Goal: Task Accomplishment & Management: Use online tool/utility

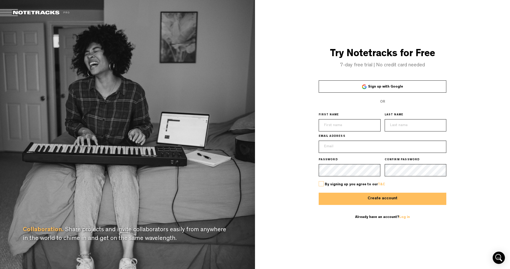
click at [359, 88] on link "Sign up with Google" at bounding box center [383, 86] width 128 height 12
click at [404, 217] on link "Log in" at bounding box center [404, 217] width 11 height 4
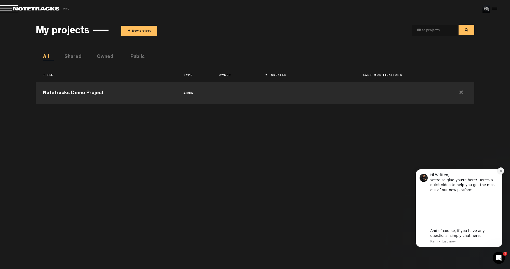
click at [501, 171] on icon "Dismiss notification" at bounding box center [501, 171] width 2 height 2
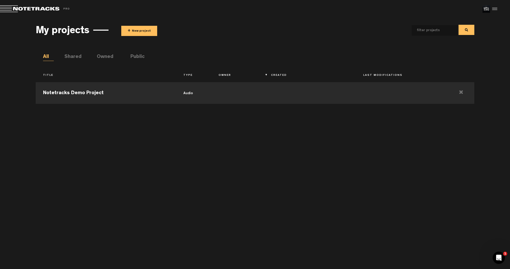
click at [496, 10] on div at bounding box center [494, 9] width 8 height 8
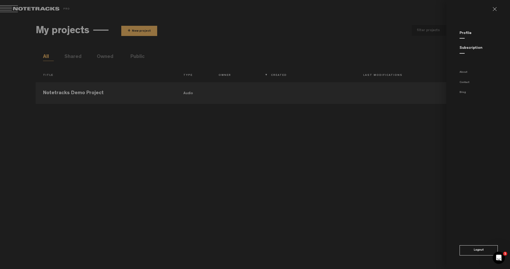
click at [469, 49] on link "Subscription" at bounding box center [471, 48] width 23 height 4
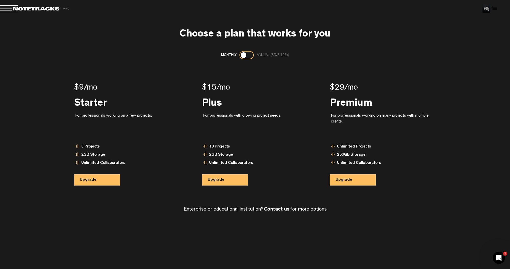
click at [496, 9] on div at bounding box center [494, 9] width 8 height 8
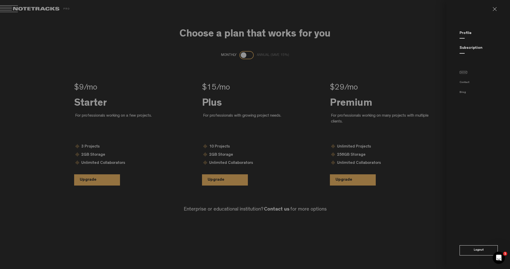
click at [464, 72] on link "About" at bounding box center [464, 72] width 8 height 3
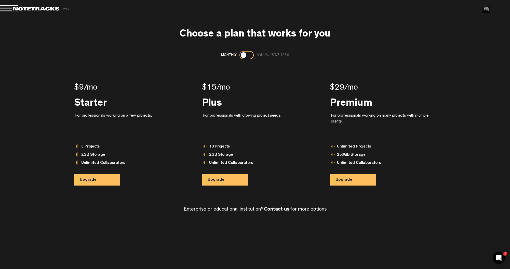
click at [494, 9] on div at bounding box center [494, 9] width 8 height 8
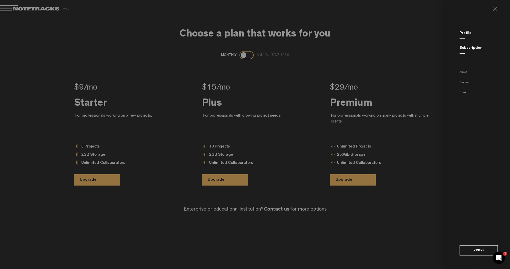
click at [467, 31] on link "Profile" at bounding box center [466, 33] width 12 height 4
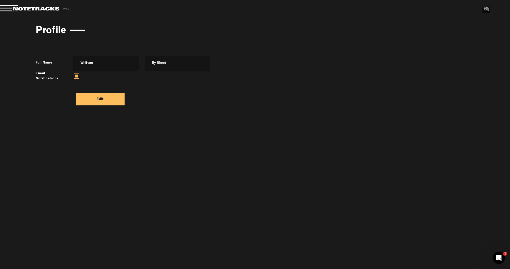
click at [29, 10] on span at bounding box center [35, 8] width 71 height 7
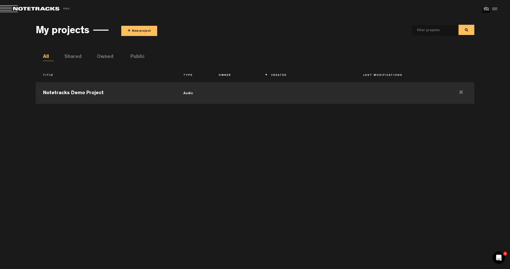
click at [73, 56] on li "Shared" at bounding box center [69, 57] width 11 height 8
click at [105, 56] on li "Owned" at bounding box center [102, 57] width 11 height 8
click at [137, 57] on li "Public" at bounding box center [136, 57] width 11 height 8
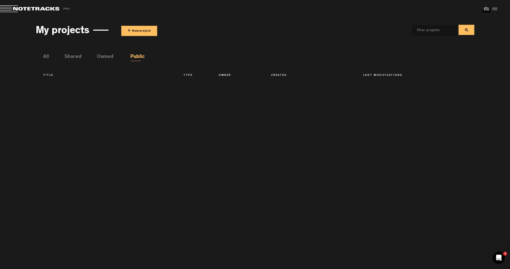
click at [51, 54] on li "All" at bounding box center [48, 57] width 11 height 8
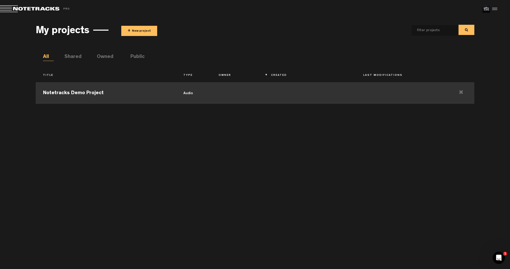
click at [422, 89] on td at bounding box center [402, 92] width 92 height 23
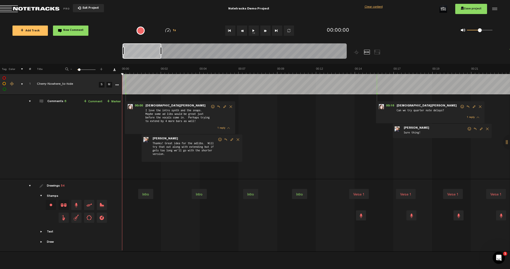
click at [97, 7] on span "Exit Project" at bounding box center [90, 8] width 18 height 3
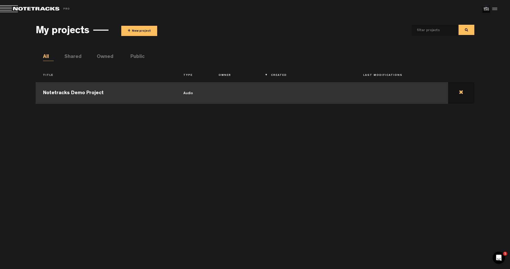
click at [461, 93] on td at bounding box center [461, 92] width 26 height 23
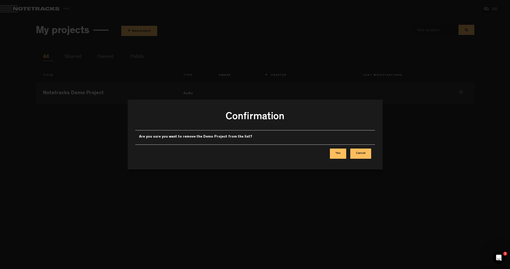
click at [339, 154] on button "Yes" at bounding box center [338, 153] width 16 height 10
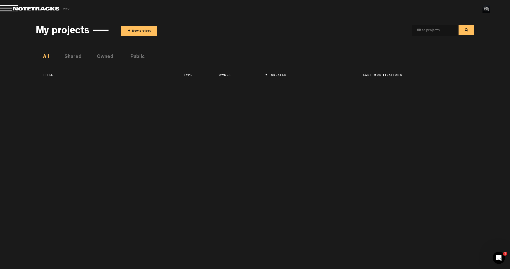
click at [141, 28] on button "+ New project" at bounding box center [139, 31] width 36 height 10
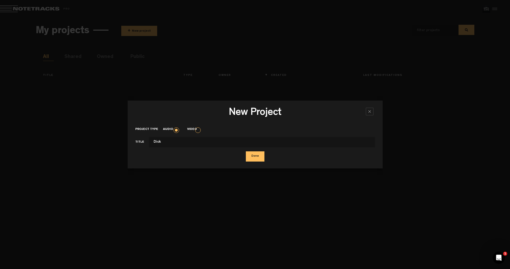
type input "Dick"
click at [255, 156] on button "Done" at bounding box center [255, 156] width 19 height 10
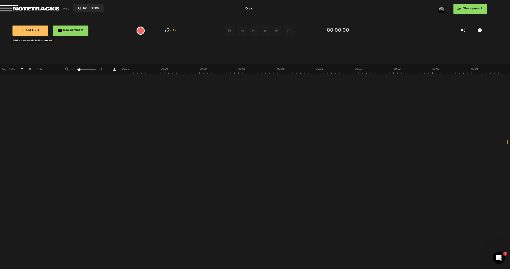
click at [34, 31] on span "+ Add Track" at bounding box center [30, 31] width 19 height 3
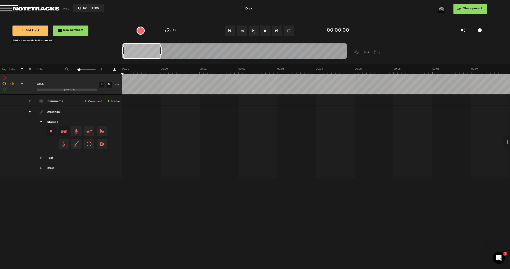
click at [254, 31] on button "1x" at bounding box center [254, 30] width 10 height 10
click at [42, 159] on span "Showcase text" at bounding box center [42, 158] width 4 height 4
click at [41, 122] on span "Showcase stamps" at bounding box center [42, 122] width 4 height 4
click at [41, 131] on td "Drawings Stamps Text Intro +" at bounding box center [76, 147] width 91 height 85
click at [30, 113] on div "drawings" at bounding box center [28, 111] width 8 height 5
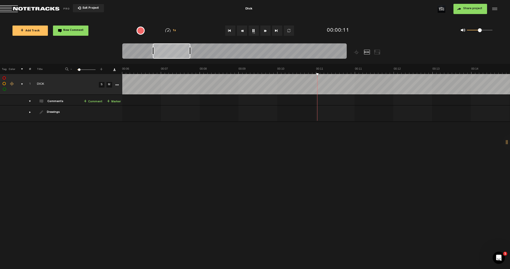
scroll to position [0, 310]
click at [192, 99] on td "1 [PERSON_NAME] [PERSON_NAME] by Written By Blood 0 collaborators" at bounding box center [316, 100] width 388 height 11
click at [191, 99] on td "1 [PERSON_NAME] [PERSON_NAME] by Written By Blood 0 collaborators" at bounding box center [316, 100] width 388 height 11
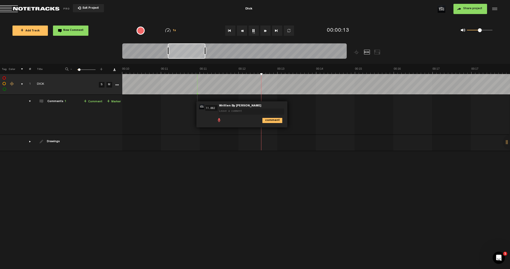
drag, startPoint x: 194, startPoint y: 95, endPoint x: 264, endPoint y: 104, distance: 70.5
click at [264, 104] on div "00:11 11.882 - • Written By Blood: "" Written By Blood comment" at bounding box center [242, 114] width 91 height 26
click at [300, 106] on span "Delete comment" at bounding box center [301, 107] width 6 height 4
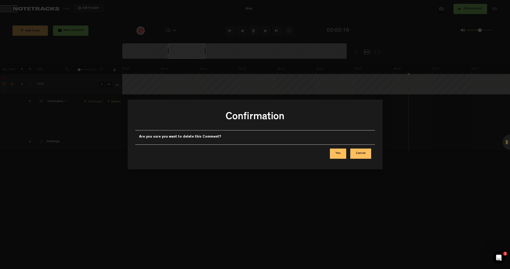
click at [341, 152] on button "Yes" at bounding box center [338, 153] width 16 height 10
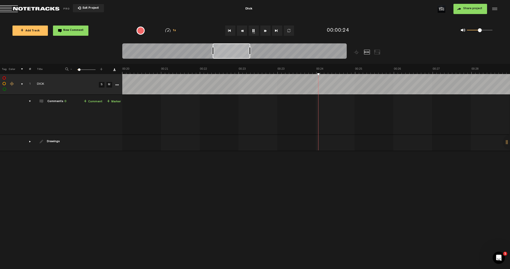
scroll to position [0, 931]
click at [375, 51] on div at bounding box center [377, 52] width 6 height 5
click at [366, 51] on div at bounding box center [367, 52] width 6 height 5
click at [377, 52] on div at bounding box center [377, 52] width 6 height 5
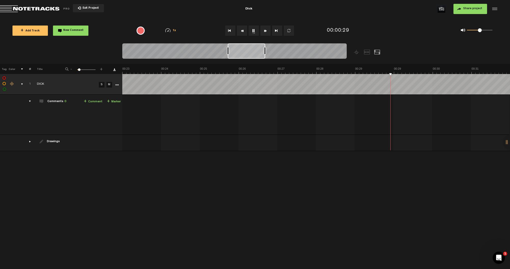
click at [367, 51] on div at bounding box center [367, 52] width 6 height 5
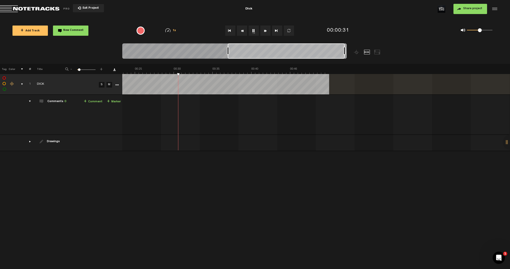
scroll to position [0, 181]
drag, startPoint x: 266, startPoint y: 51, endPoint x: 389, endPoint y: 51, distance: 123.1
click at [389, 51] on div at bounding box center [262, 53] width 281 height 20
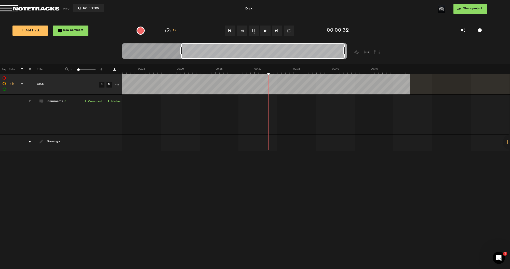
scroll to position [0, 0]
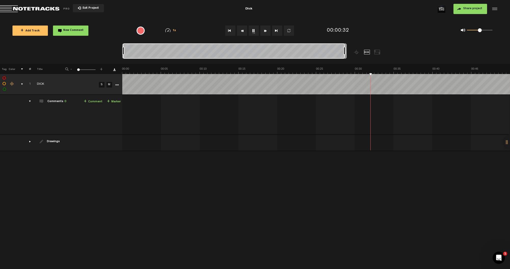
drag, startPoint x: 228, startPoint y: 51, endPoint x: 79, endPoint y: 50, distance: 148.4
click at [81, 50] on nt-zoom-navigation-bar at bounding box center [255, 53] width 510 height 20
click at [195, 111] on textarea at bounding box center [215, 111] width 66 height 6
type textarea "Example comment"
click at [240, 120] on icon "comment" at bounding box center [235, 120] width 20 height 5
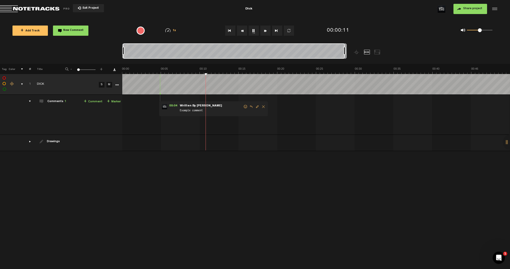
click at [263, 107] on span "Delete comment" at bounding box center [264, 107] width 6 height 4
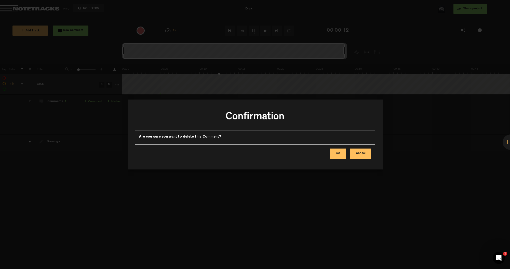
click at [358, 154] on button "Cancel" at bounding box center [361, 153] width 21 height 10
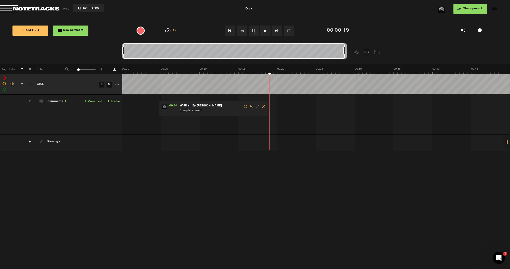
click at [31, 101] on div "comments" at bounding box center [28, 101] width 8 height 5
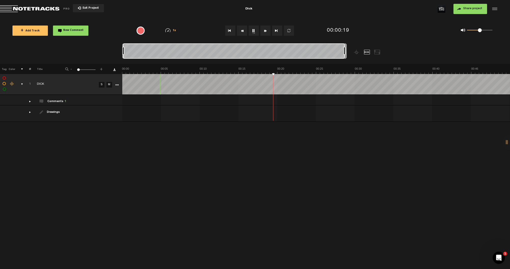
click at [31, 101] on div "comments" at bounding box center [28, 101] width 8 height 5
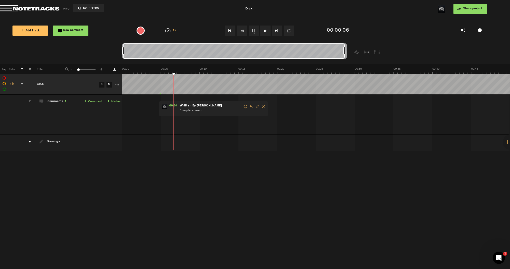
click at [116, 85] on icon "More" at bounding box center [117, 85] width 4 height 4
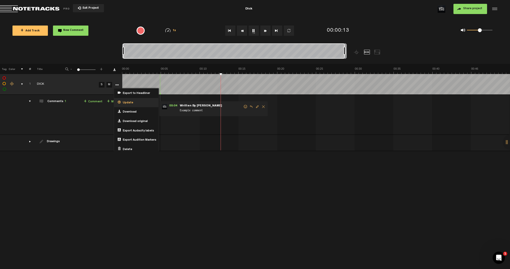
click at [126, 102] on span "Update" at bounding box center [127, 103] width 12 height 4
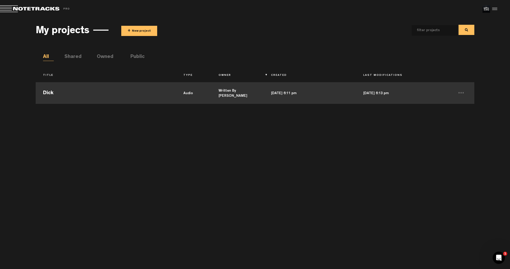
click at [47, 95] on td "Dick" at bounding box center [106, 92] width 140 height 23
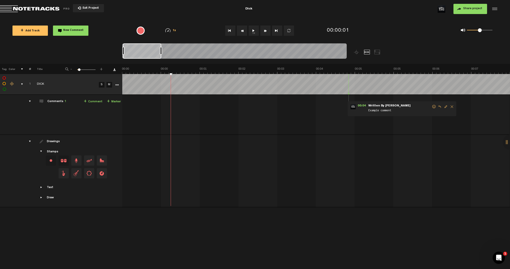
click at [41, 186] on span "Showcase text" at bounding box center [42, 187] width 4 height 4
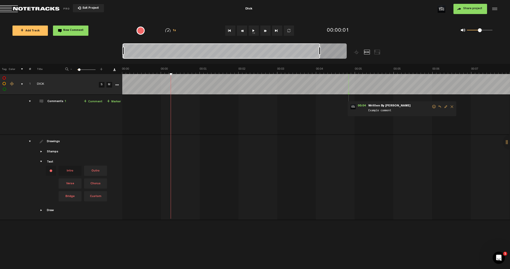
drag, startPoint x: 161, startPoint y: 52, endPoint x: 367, endPoint y: 47, distance: 206.0
click at [367, 47] on div at bounding box center [262, 53] width 281 height 20
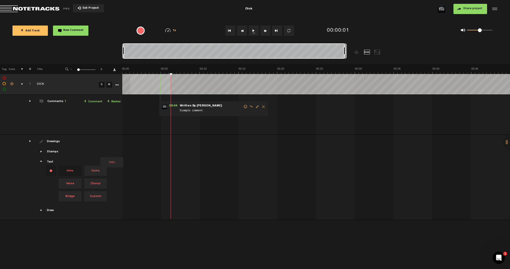
click at [130, 81] on tbody "1 [PERSON_NAME] Export to Headliner Update Download Download original Export Au…" at bounding box center [255, 147] width 511 height 146
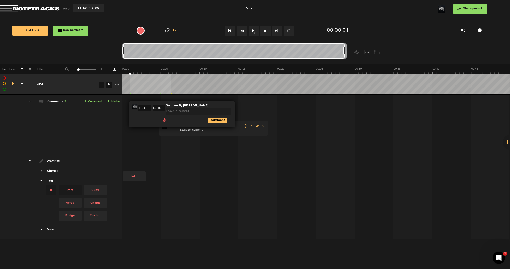
click at [29, 101] on div "comments" at bounding box center [28, 101] width 8 height 5
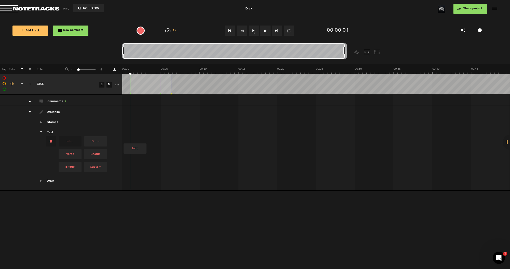
click at [123, 127] on td at bounding box center [316, 147] width 388 height 85
drag, startPoint x: 73, startPoint y: 154, endPoint x: 161, endPoint y: 117, distance: 95.5
click at [161, 117] on tr "Drawings 1 Stamps Text Intro +" at bounding box center [255, 147] width 511 height 85
drag, startPoint x: 99, startPoint y: 139, endPoint x: 94, endPoint y: 139, distance: 4.3
click at [95, 139] on span "Outro" at bounding box center [95, 141] width 23 height 10
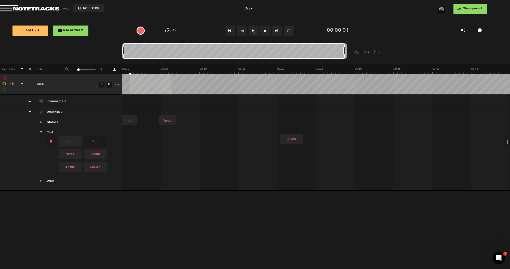
drag, startPoint x: 96, startPoint y: 153, endPoint x: 280, endPoint y: 118, distance: 187.1
click at [280, 118] on tr "Drawings 2 Stamps Text Intro +" at bounding box center [255, 147] width 511 height 85
drag, startPoint x: 71, startPoint y: 156, endPoint x: 355, endPoint y: 118, distance: 286.8
click at [355, 118] on tr "Drawings 3 Stamps Text Intro +" at bounding box center [255, 147] width 511 height 85
drag, startPoint x: 87, startPoint y: 165, endPoint x: 394, endPoint y: 119, distance: 309.6
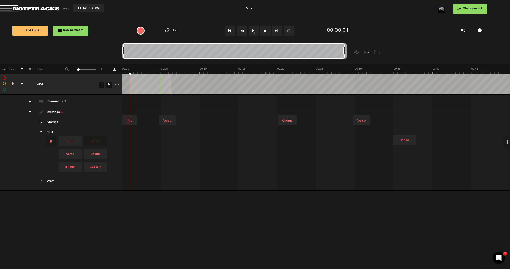
click at [393, 119] on tr "Drawings 4 Stamps Text Intro +" at bounding box center [255, 147] width 511 height 85
drag, startPoint x: 101, startPoint y: 141, endPoint x: 472, endPoint y: 119, distance: 371.3
click at [472, 119] on tr "Drawings 5 Stamps Text Intro +" at bounding box center [255, 147] width 511 height 85
click at [28, 102] on div "comments" at bounding box center [28, 101] width 8 height 5
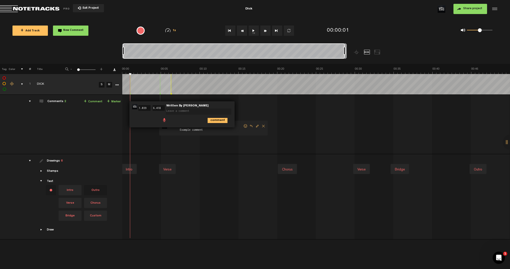
click at [234, 132] on span "Example comment" at bounding box center [211, 130] width 64 height 6
click at [322, 103] on div "00:26 26.017 - • Written By Blood: "" Written By Blood comment" at bounding box center [364, 114] width 91 height 26
click at [358, 111] on textarea at bounding box center [374, 111] width 66 height 6
type textarea "To jest przefantastyczne"
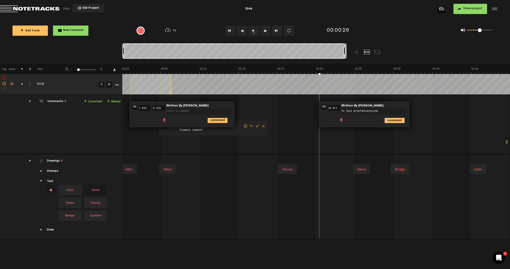
click at [392, 120] on icon "comment" at bounding box center [395, 120] width 20 height 5
click at [228, 106] on span at bounding box center [200, 108] width 68 height 4
click at [136, 112] on div "00:01 1.039 - 00:06 6.418 • Written By Blood: "" Written By Blood comment" at bounding box center [181, 114] width 105 height 26
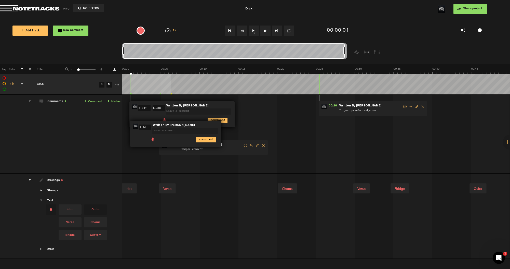
drag, startPoint x: 141, startPoint y: 133, endPoint x: 109, endPoint y: 125, distance: 32.3
click at [109, 125] on td "Comments 4 + Comment + Marker" at bounding box center [76, 134] width 91 height 79
click at [223, 119] on icon "comment" at bounding box center [218, 120] width 20 height 5
click at [210, 138] on icon "comment" at bounding box center [206, 139] width 20 height 5
click at [233, 124] on span "Delete comment" at bounding box center [234, 126] width 6 height 4
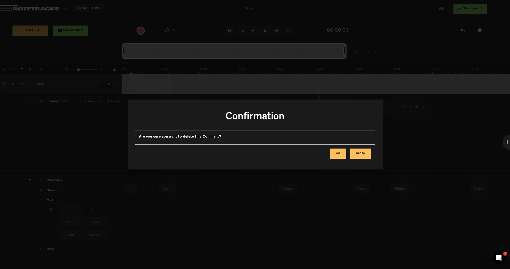
click at [343, 151] on button "Yes" at bounding box center [338, 153] width 16 height 10
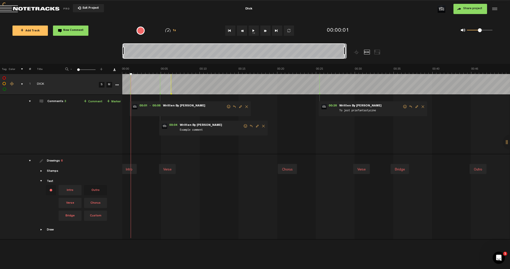
click at [246, 108] on span "Delete comment" at bounding box center [247, 107] width 6 height 4
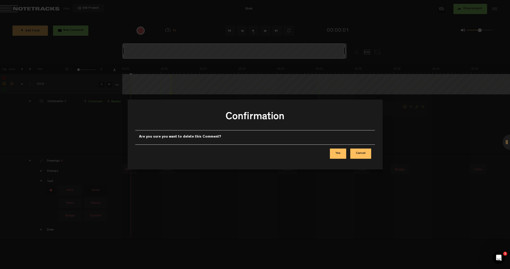
click at [341, 153] on button "Yes" at bounding box center [338, 153] width 16 height 10
